Goal: Information Seeking & Learning: Learn about a topic

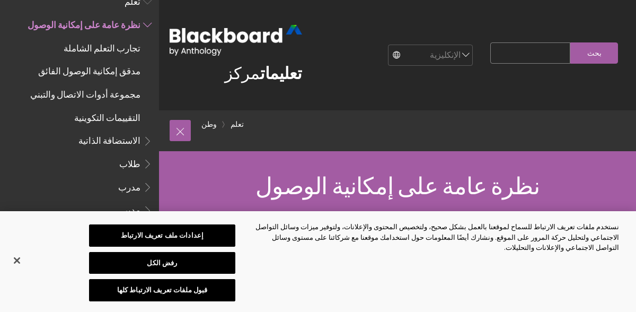
click at [429, 65] on select "الإنكليزية عربية كاتالا سيمريج الماني إسبانيول سومي فرانسيه עברית إيطاليانو 日本語…" at bounding box center [431, 55] width 85 height 21
select select "/ar-sa/Learn/Accessibility_Overview"
click at [389, 45] on select "الإنكليزية عربية كاتالا سيمريج الماني إسبانيول سومي فرانسيه עברית إيطاليانو 日本語…" at bounding box center [431, 55] width 85 height 21
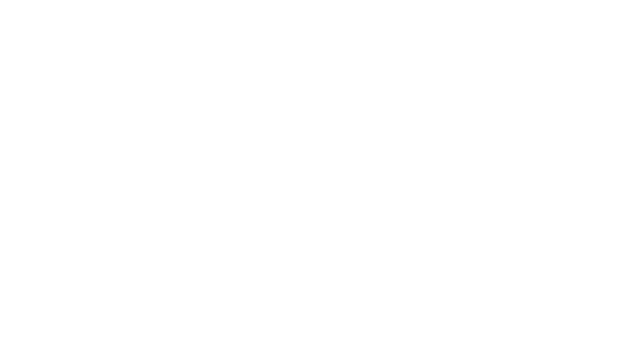
scroll to position [0, -1909]
